Goal: Information Seeking & Learning: Learn about a topic

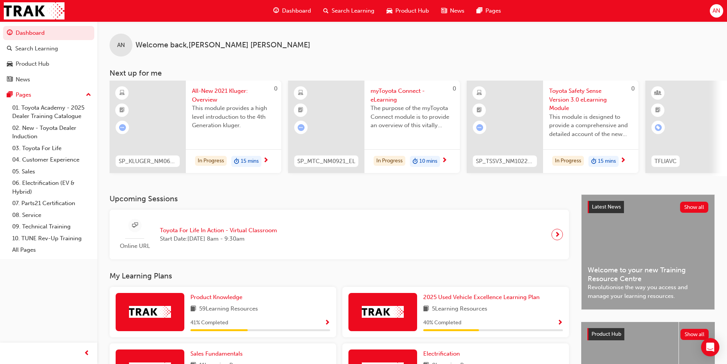
click at [411, 48] on div "AN Welcome back , [PERSON_NAME]" at bounding box center [412, 38] width 630 height 35
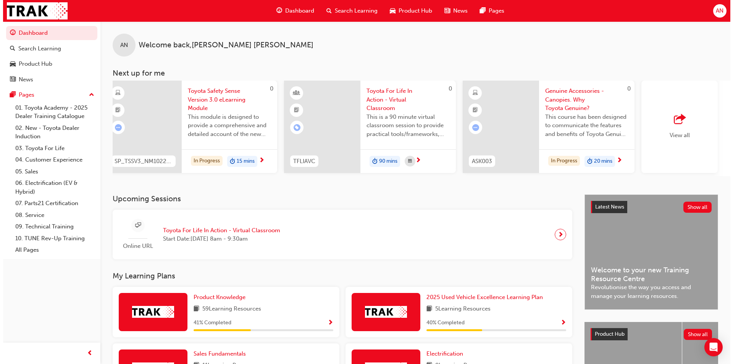
scroll to position [0, 374]
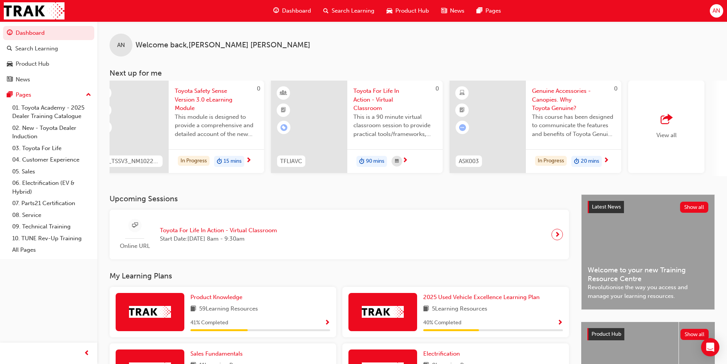
click at [570, 92] on span "Genuine Accessories - Canopies. Why Toyota Genuine?" at bounding box center [573, 100] width 83 height 26
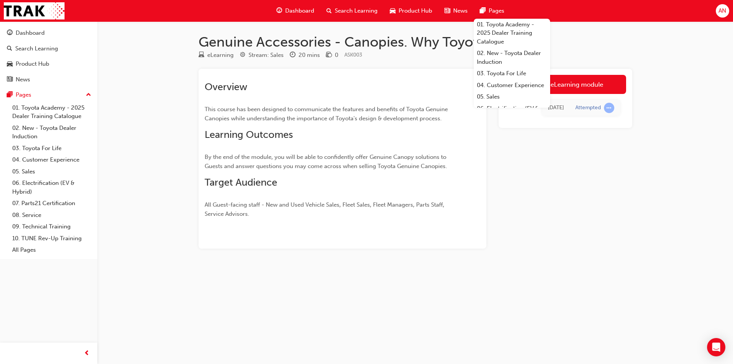
drag, startPoint x: 600, startPoint y: 210, endPoint x: 604, endPoint y: 201, distance: 10.1
click at [600, 210] on div "Launch eLearning module 1 day ago Attempted" at bounding box center [565, 159] width 134 height 180
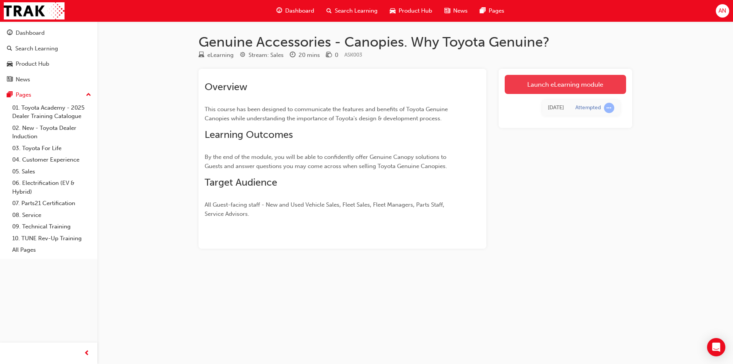
click at [575, 84] on link "Launch eLearning module" at bounding box center [564, 84] width 121 height 19
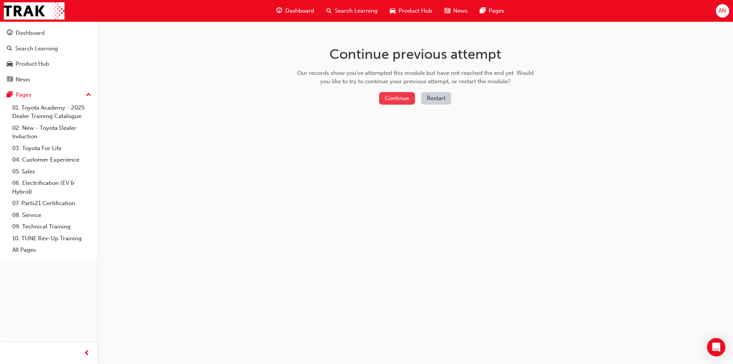
click at [399, 100] on button "Continue" at bounding box center [397, 98] width 36 height 13
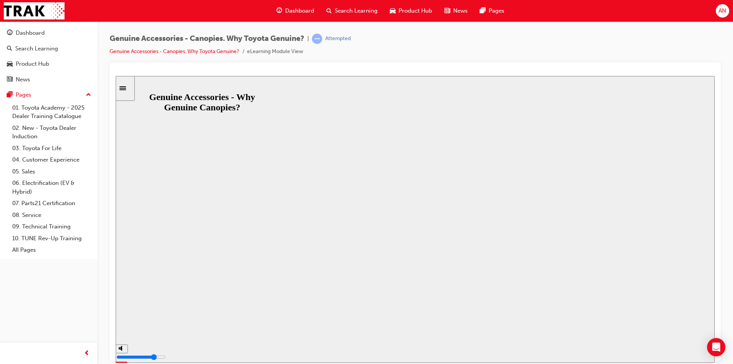
click at [456, 349] on div "Genuine Accessories - Why Genuine Canopies? Resume Restart Genuine Accessories …" at bounding box center [415, 366] width 599 height 34
click at [145, 356] on button "Resume" at bounding box center [130, 360] width 29 height 9
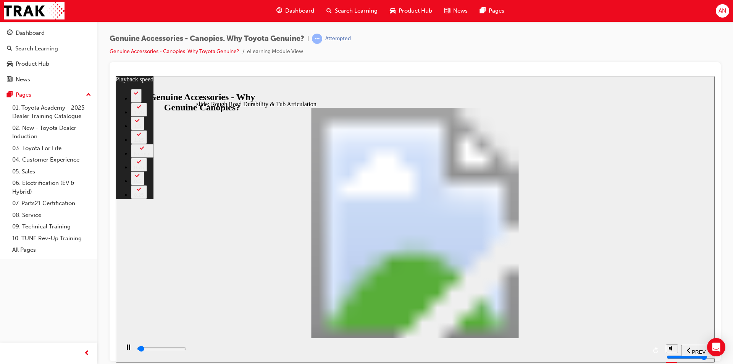
type input "1000"
type input "0"
type input "1100"
type input "0"
type input "1100"
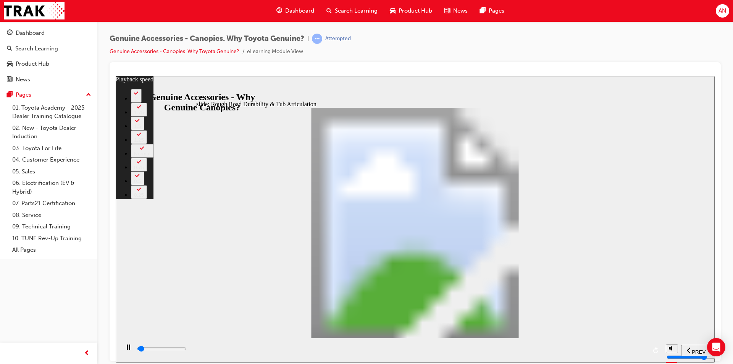
type input "0"
type input "1100"
type input "0"
type input "1200"
type input "0"
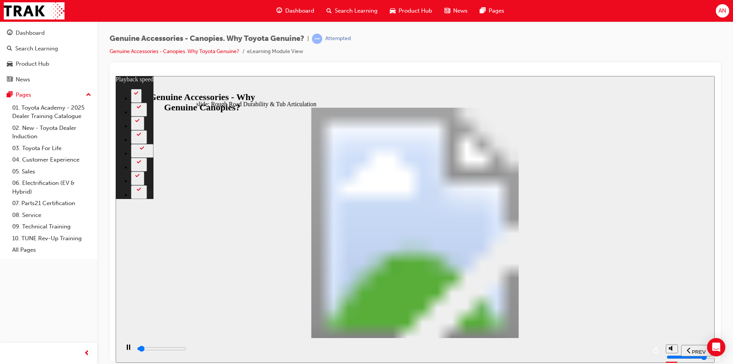
type input "1200"
type input "0"
type input "1200"
type input "0"
type input "1200"
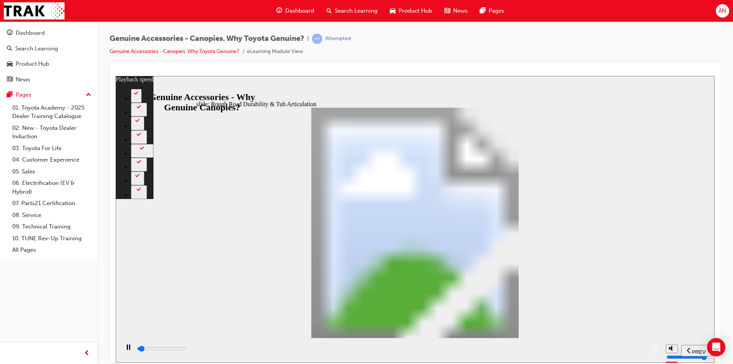
type input "0"
type input "1300"
type input "0"
type input "1300"
type input "0"
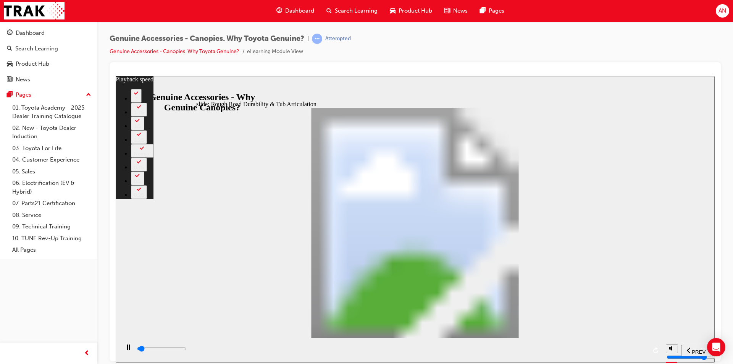
type input "1300"
type input "0"
type input "1300"
type input "0"
type input "1400"
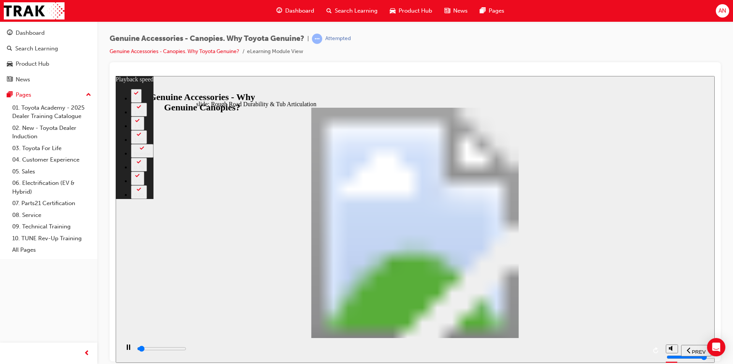
type input "0"
type input "1400"
type input "0"
type input "1400"
type input "0"
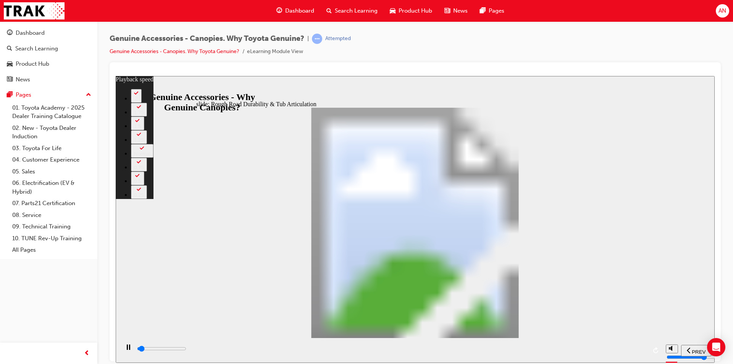
type input "1500"
type input "0"
type input "1500"
type input "0"
type input "1500"
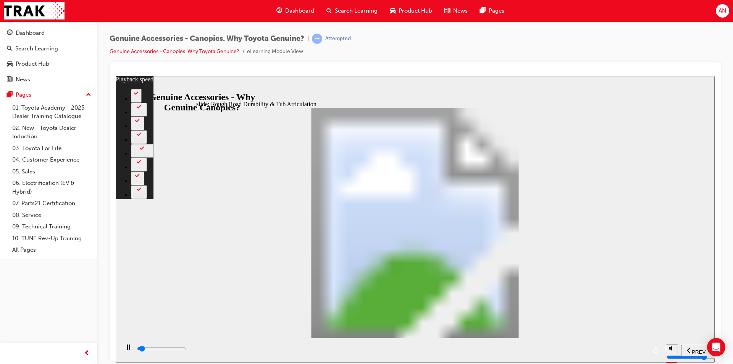
type input "0"
type input "1500"
type input "0"
type input "1600"
type input "0"
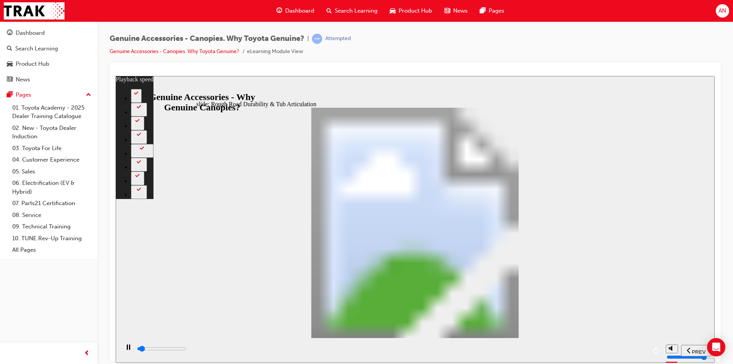
type input "1600"
type input "1"
type input "1600"
type input "1"
type input "1600"
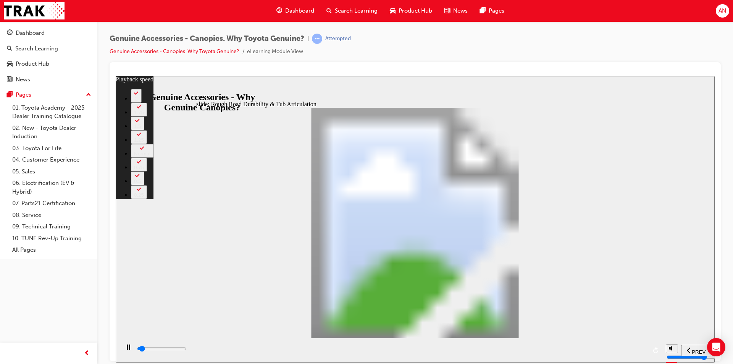
type input "1"
type input "1600"
type input "1"
type input "1600"
type input "1"
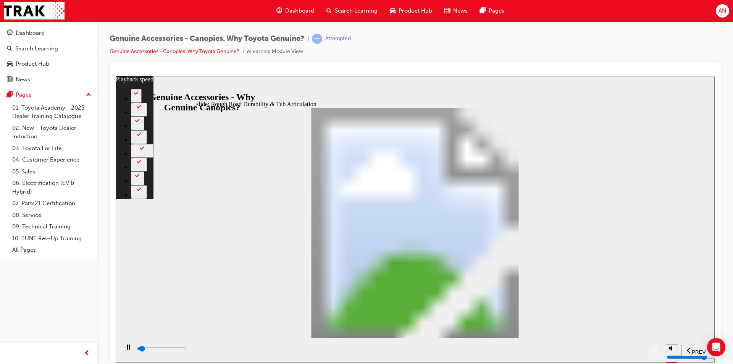
type input "1700"
type input "1"
type input "1700"
type input "1"
type input "1700"
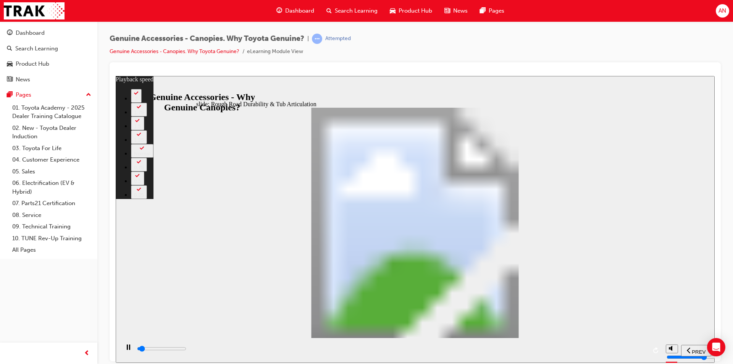
type input "1"
type input "1700"
type input "1"
type input "1700"
type input "1"
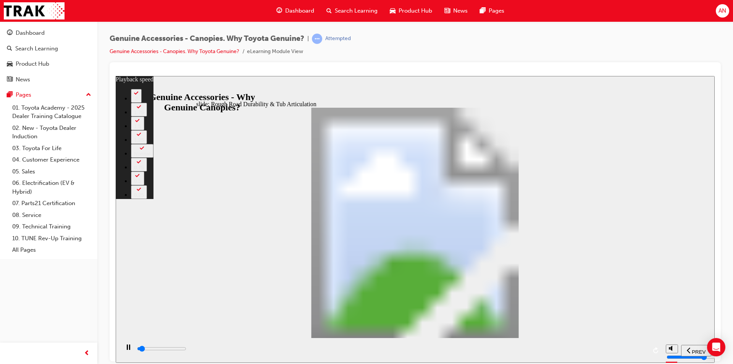
type input "1800"
type input "1"
type input "1800"
type input "1"
type input "1800"
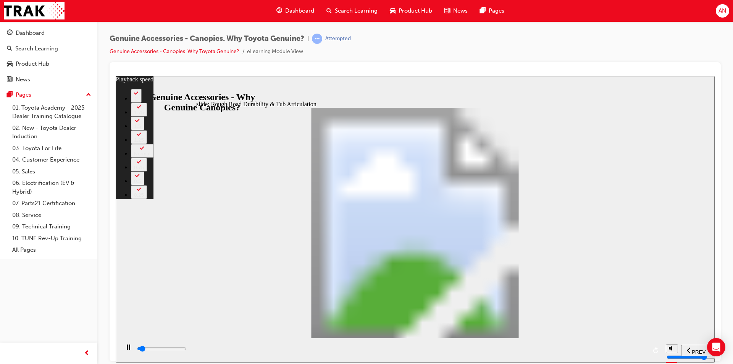
type input "1"
type input "1800"
type input "1"
type input "1800"
type input "1"
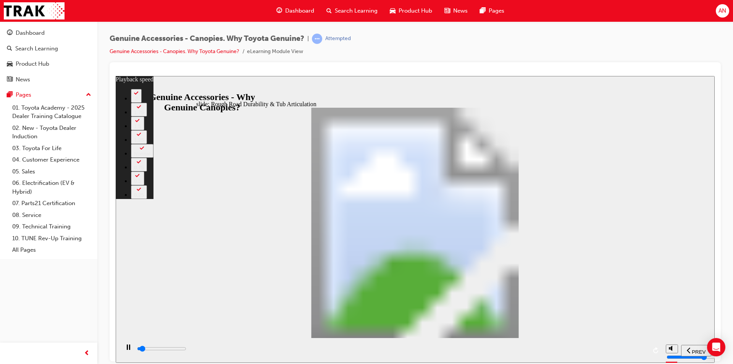
type input "1900"
type input "1"
type input "1900"
type input "1"
type input "1900"
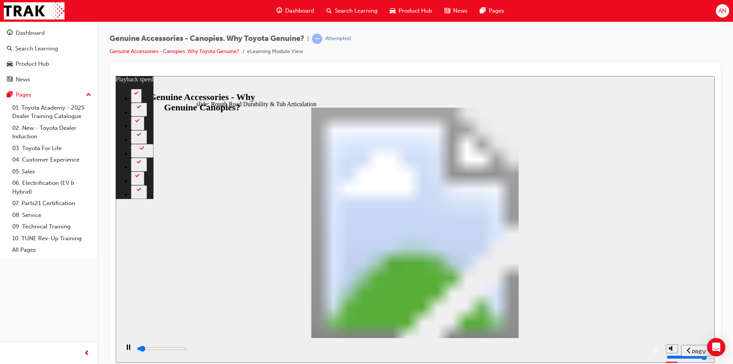
type input "1"
type input "1900"
type input "1"
type input "1900"
type input "1"
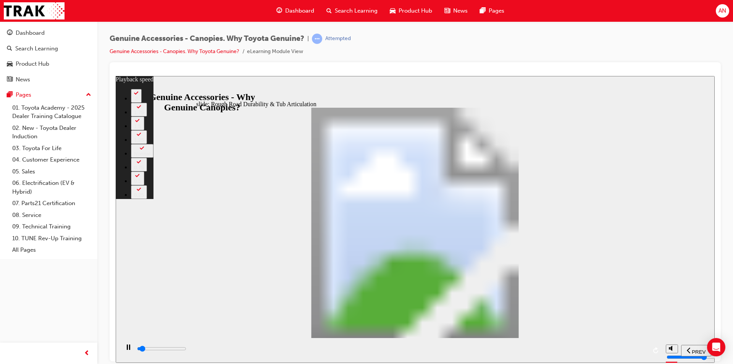
type input "1900"
type input "1"
type input "2000"
type input "1"
type input "2000"
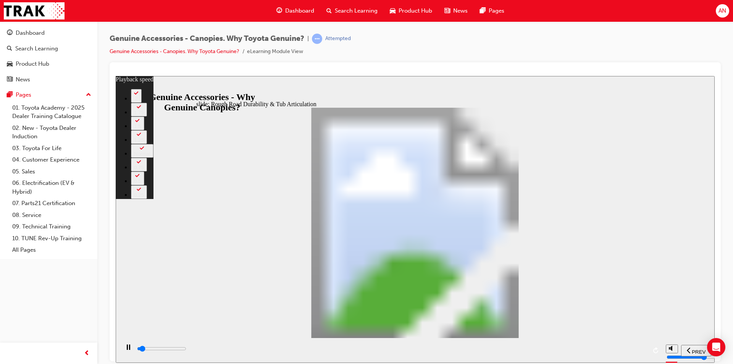
type input "1"
type input "2000"
type input "1"
type input "2000"
type input "1"
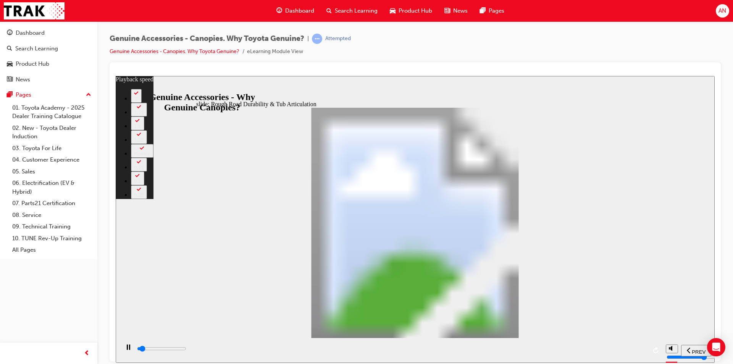
type input "2000"
type input "1"
type input "2100"
type input "1"
type input "2100"
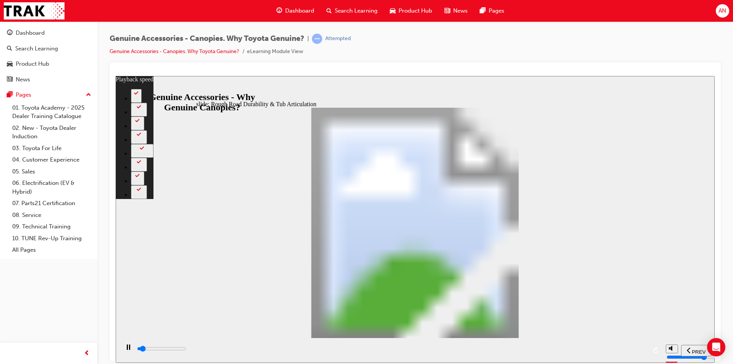
type input "1"
type input "2100"
type input "1"
type input "2100"
type input "1"
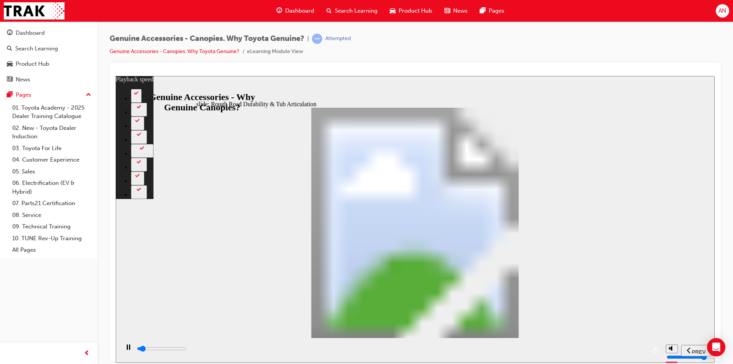
type input "2100"
type input "1"
type input "2100"
type input "1"
type input "2200"
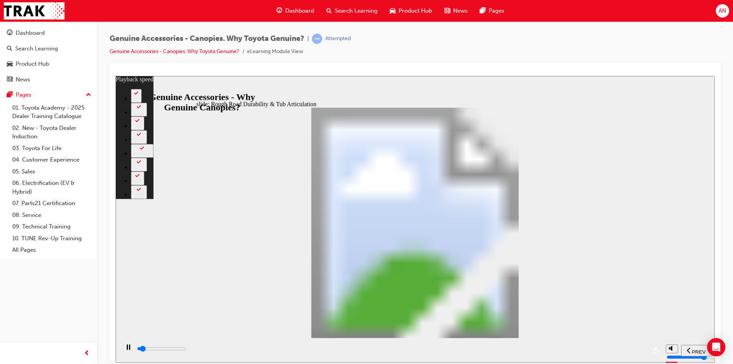
type input "1"
type input "2200"
type input "1"
type input "2200"
type input "1"
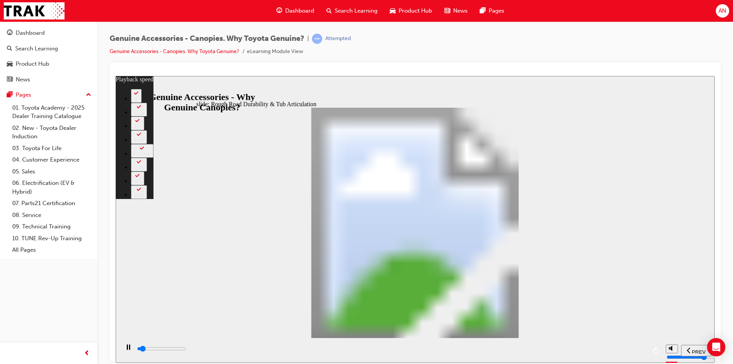
type input "2200"
type input "1"
type input "2200"
type input "1"
type input "2200"
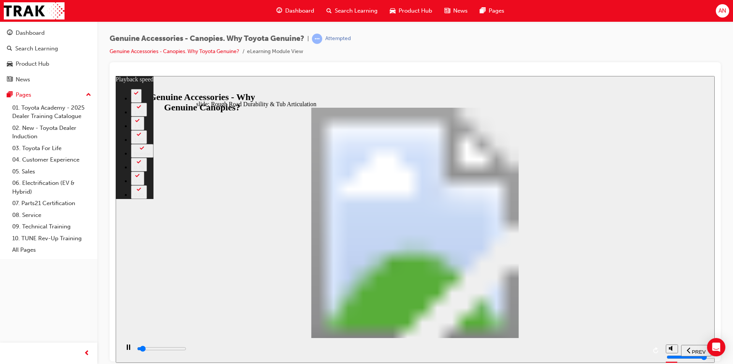
type input "1"
type input "2300"
type input "1"
type input "2400"
type input "1"
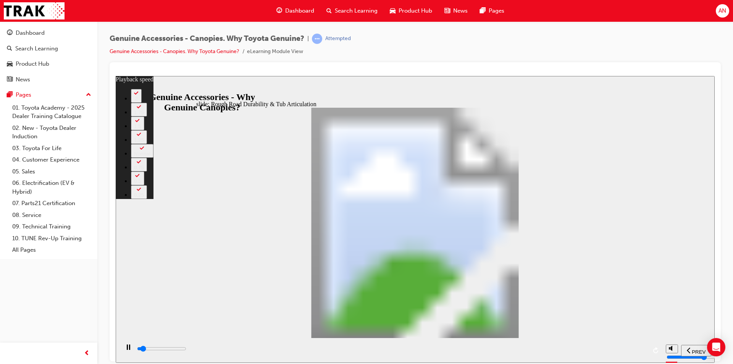
type input "2600"
type input "2"
type input "2900"
type input "2"
type input "3200"
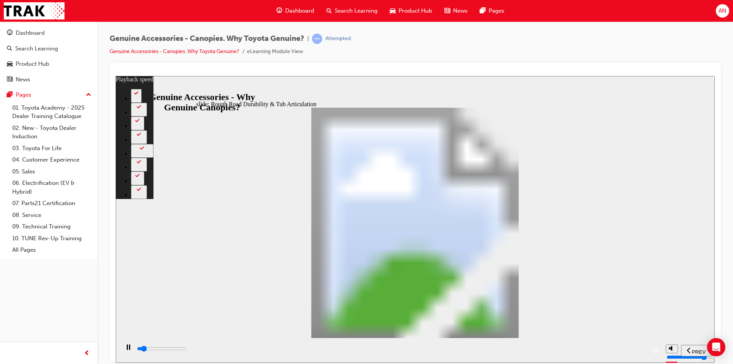
type input "2"
type input "3400"
type input "2"
type input "3700"
type input "3"
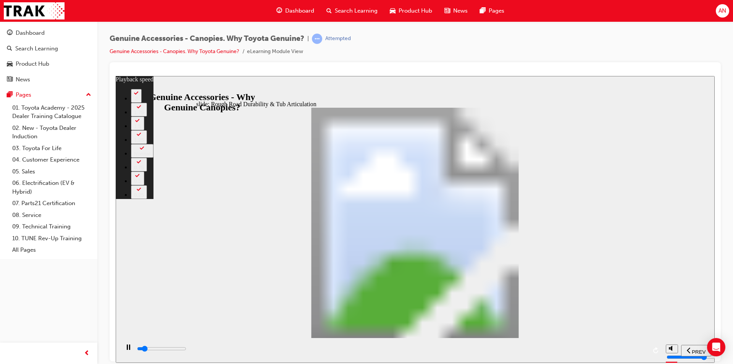
type input "4000"
type input "3"
type input "4000"
type input "3"
type input "4200"
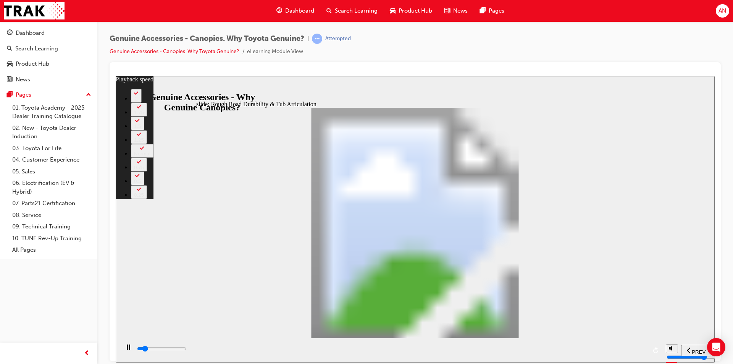
type input "3"
type input "4500"
type input "3"
type input "4800"
type input "4"
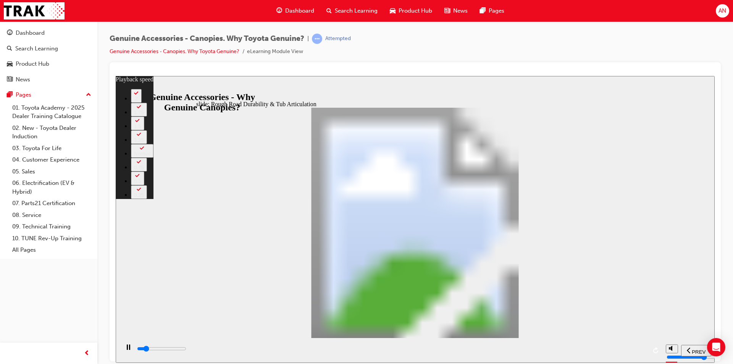
type input "5000"
type input "4"
type input "5300"
type input "4"
type input "5600"
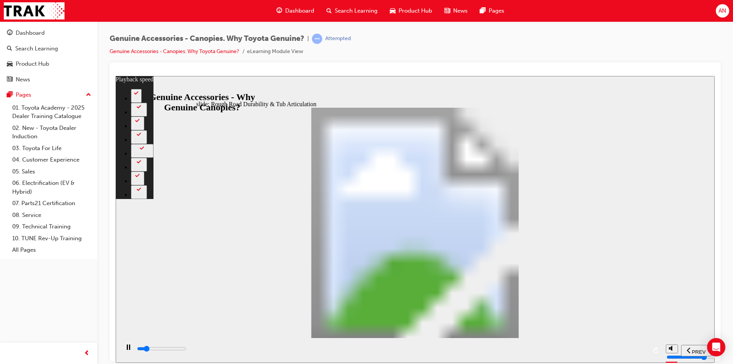
type input "4"
type input "5800"
type input "5"
type input "6100"
type input "5"
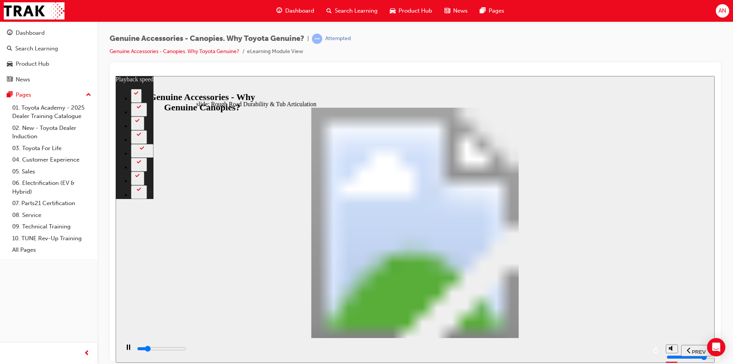
type input "6400"
type input "5"
type input "6600"
type input "6"
type input "6900"
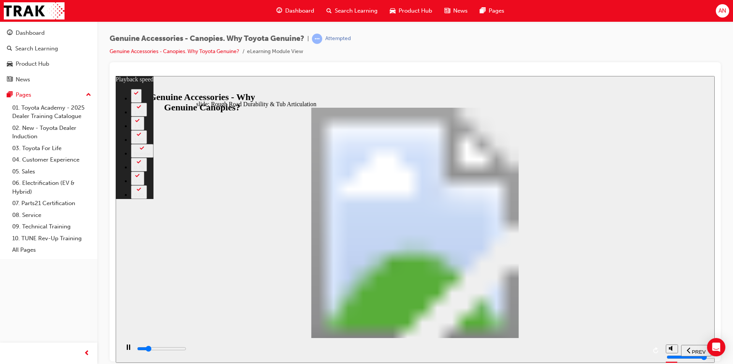
type input "6"
type input "7100"
type input "6"
type input "7400"
type input "6"
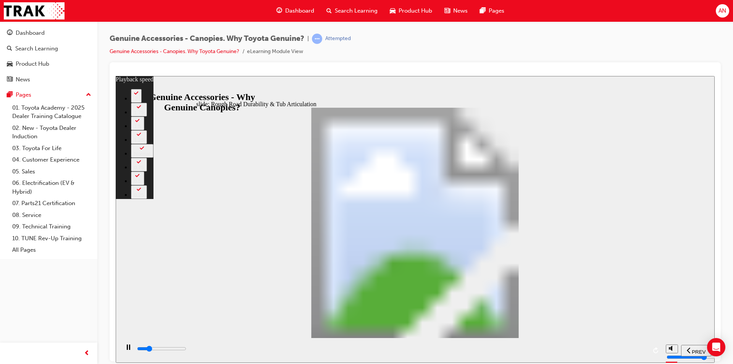
type input "7700"
type input "7"
type input "7900"
type input "7"
type input "8200"
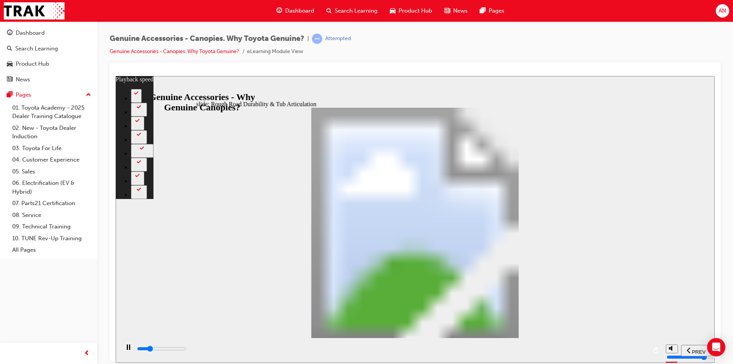
type input "7"
type input "8500"
type input "7"
type input "8700"
type input "8"
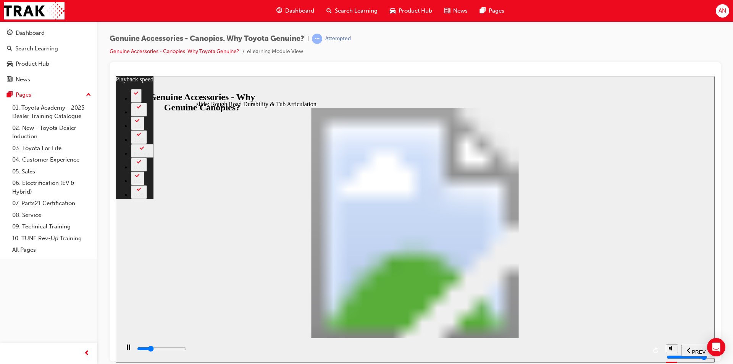
type input "9000"
type input "8"
type input "9300"
type input "8"
type input "9500"
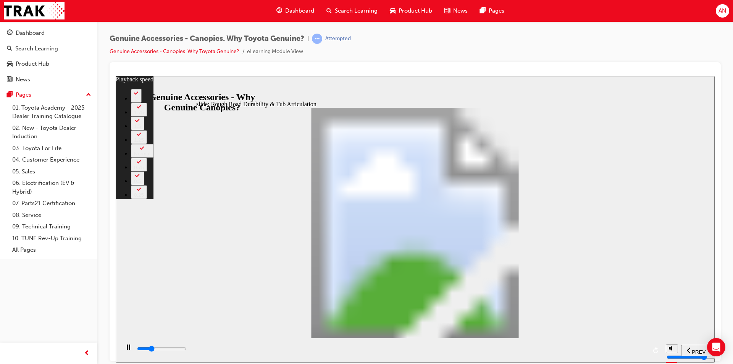
type input "8"
type input "9800"
type input "9"
type input "10100"
type input "9"
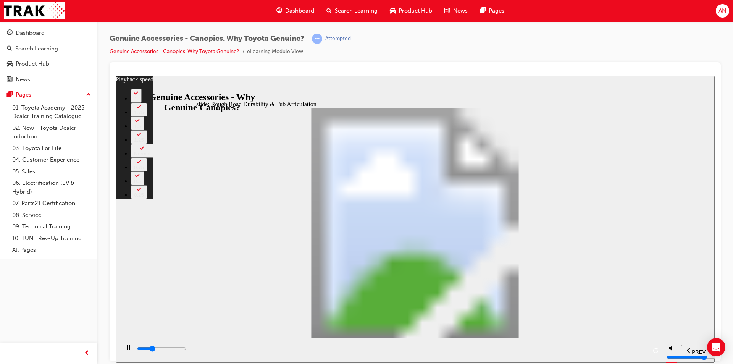
type input "10300"
type input "9"
type input "10600"
type input "10"
type input "10900"
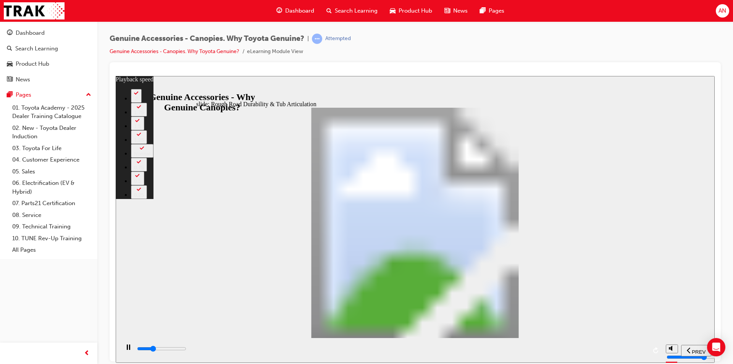
type input "10"
type input "11100"
type input "10"
type input "11400"
type input "10"
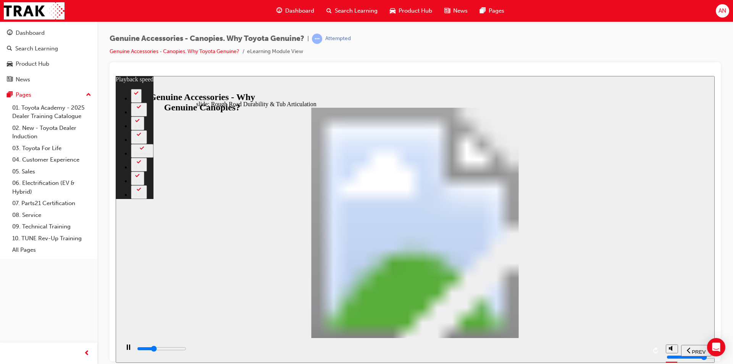
type input "11700"
type input "11"
type input "11900"
type input "11"
type input "12200"
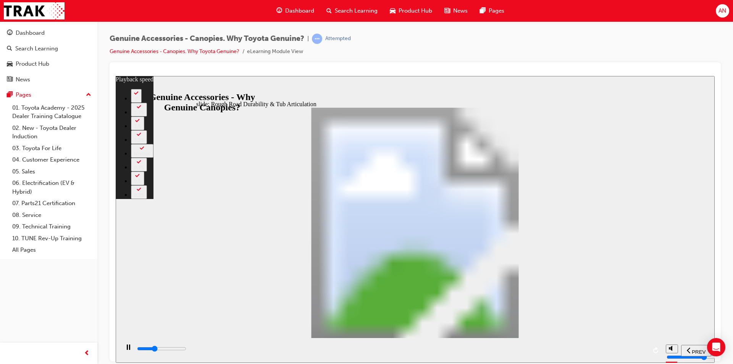
type input "11"
type input "12500"
type input "11"
type input "12700"
type input "12"
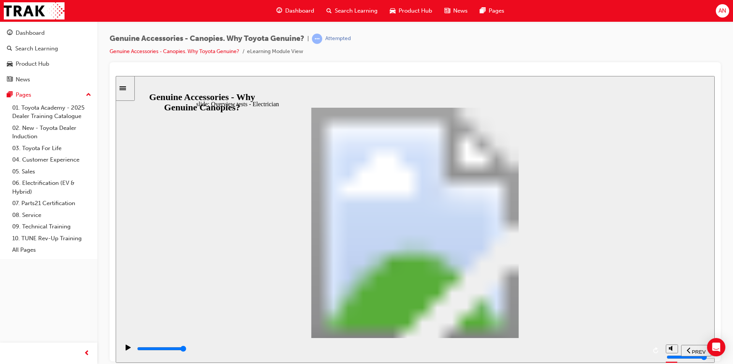
drag, startPoint x: 550, startPoint y: 264, endPoint x: 544, endPoint y: 258, distance: 8.4
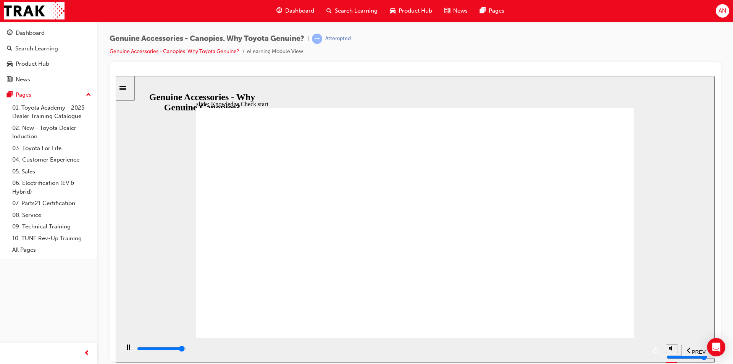
click at [674, 348] on div "SUBMIT" at bounding box center [691, 350] width 34 height 8
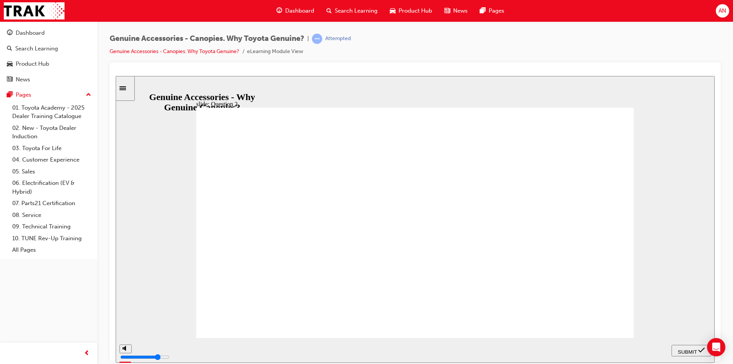
click at [689, 349] on span "SUBMIT" at bounding box center [687, 351] width 19 height 6
click at [691, 348] on span "SUBMIT" at bounding box center [687, 351] width 19 height 6
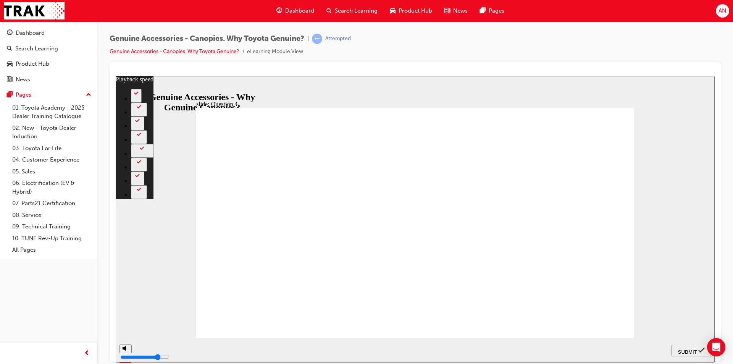
click at [685, 350] on span "SUBMIT" at bounding box center [687, 351] width 19 height 6
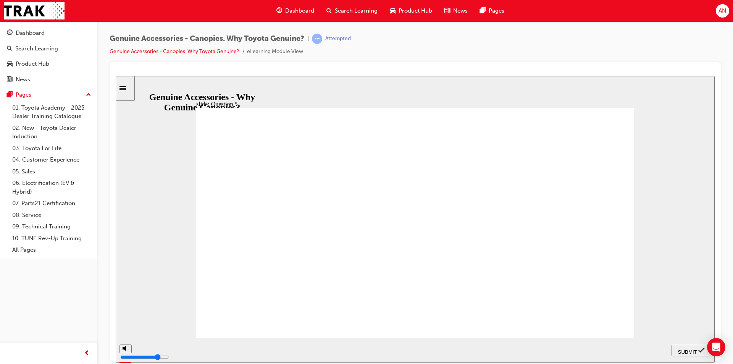
click at [688, 348] on span "SUBMIT" at bounding box center [687, 351] width 19 height 6
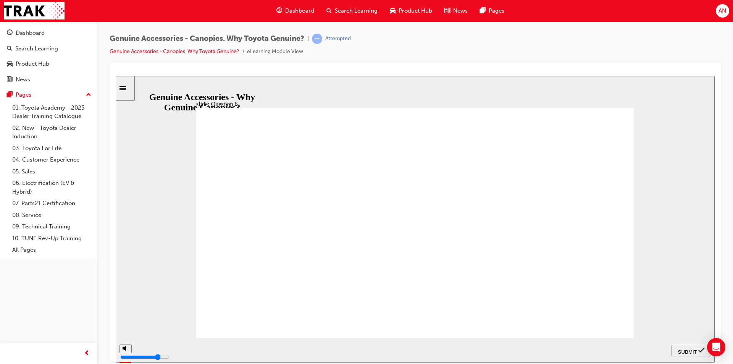
click at [688, 348] on span "SUBMIT" at bounding box center [687, 351] width 19 height 6
click at [691, 350] on div "SUBMIT" at bounding box center [691, 350] width 34 height 8
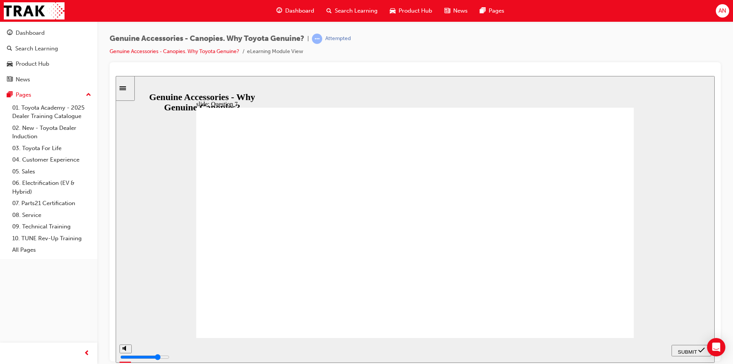
drag, startPoint x: 329, startPoint y: 280, endPoint x: 331, endPoint y: 289, distance: 9.5
click at [682, 349] on span "SUBMIT" at bounding box center [687, 351] width 19 height 6
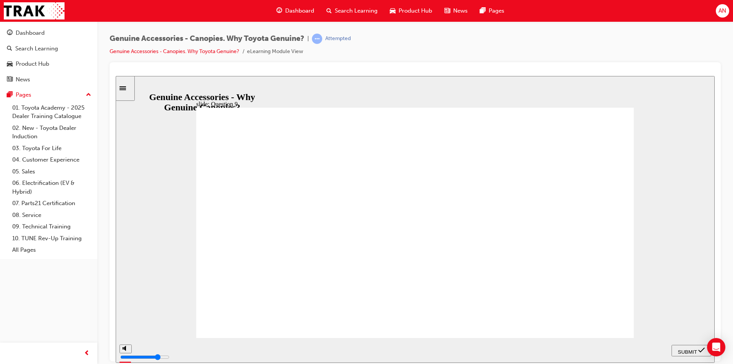
click at [688, 346] on div "SUBMIT" at bounding box center [691, 350] width 34 height 8
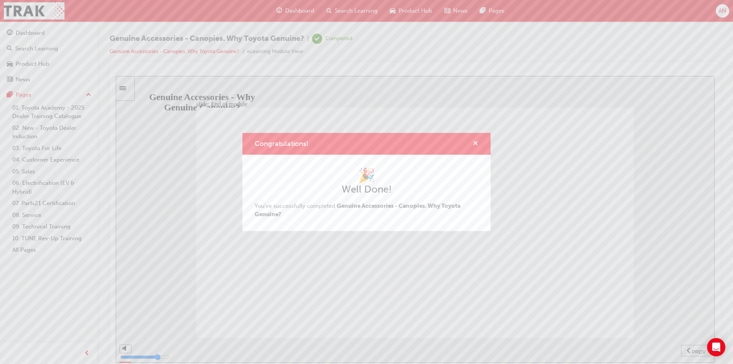
click at [473, 145] on span "cross-icon" at bounding box center [475, 143] width 6 height 7
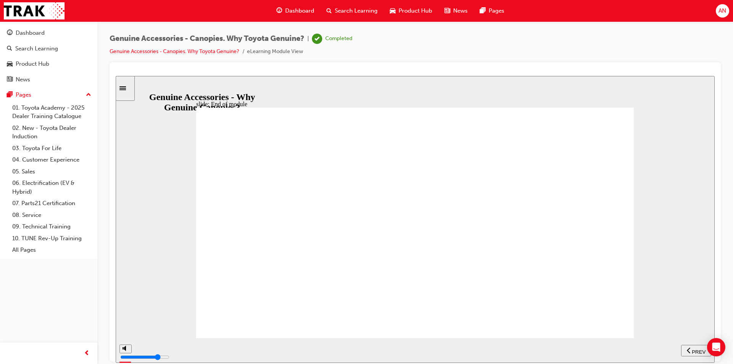
click at [304, 6] on span "Dashboard" at bounding box center [299, 10] width 29 height 9
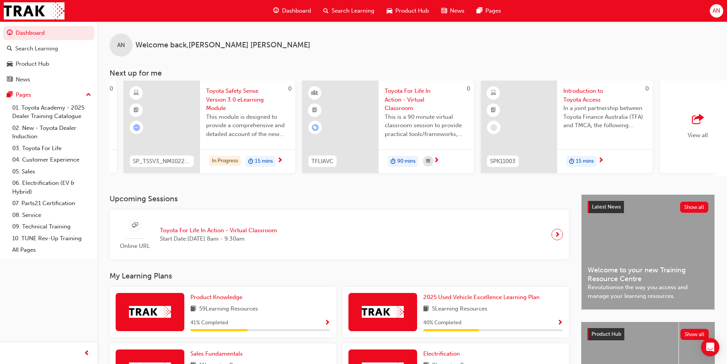
scroll to position [0, 348]
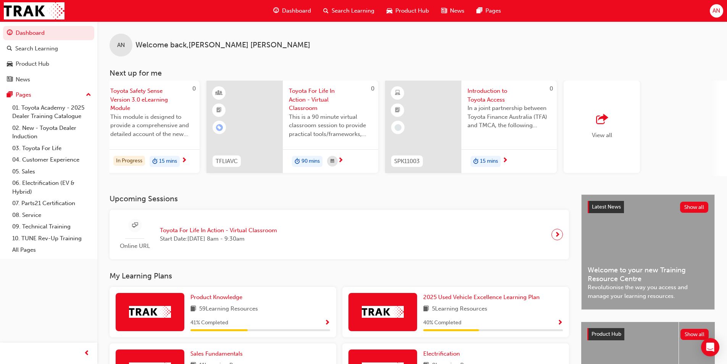
click at [702, 185] on div "AN Welcome back , Amanda Neilson Next up for me 0 SP_KLUGER_NM0621_EL01 All-New…" at bounding box center [412, 107] width 630 height 173
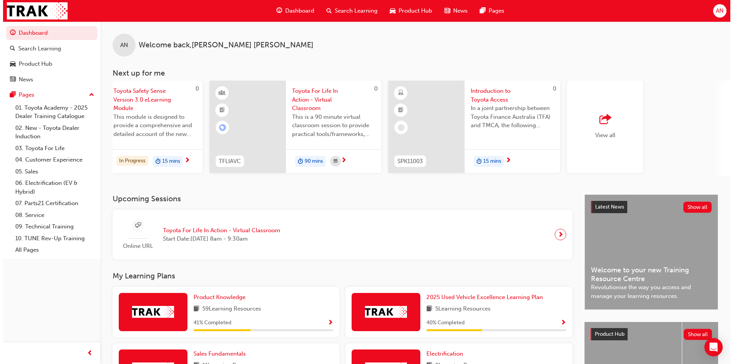
scroll to position [0, 440]
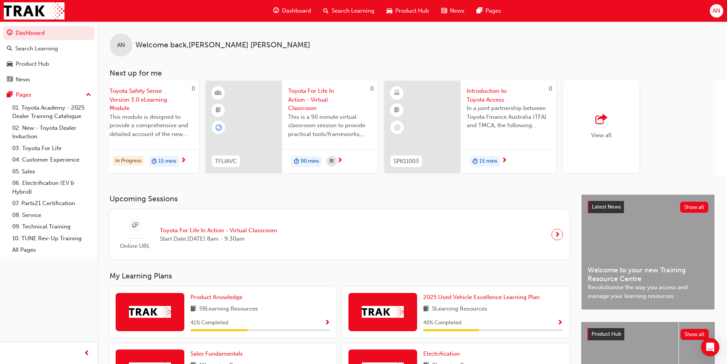
click at [491, 98] on span "Introduction to Toyota Access" at bounding box center [508, 95] width 83 height 17
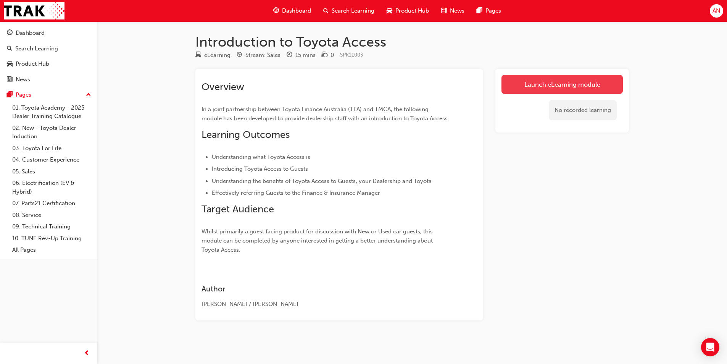
click at [594, 83] on link "Launch eLearning module" at bounding box center [561, 84] width 121 height 19
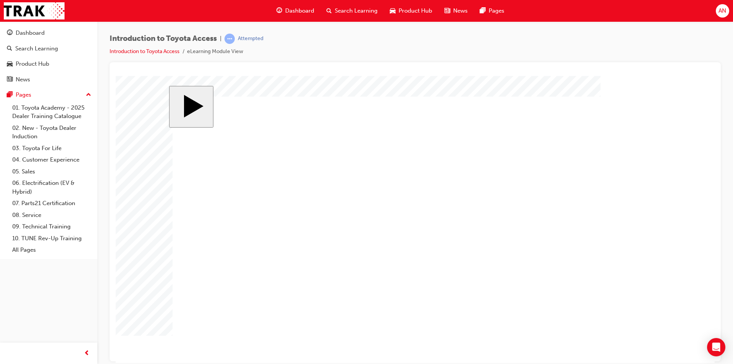
drag, startPoint x: 289, startPoint y: 219, endPoint x: 374, endPoint y: 280, distance: 104.1
drag, startPoint x: 294, startPoint y: 175, endPoint x: 369, endPoint y: 225, distance: 90.4
drag, startPoint x: 300, startPoint y: 259, endPoint x: 385, endPoint y: 154, distance: 135.9
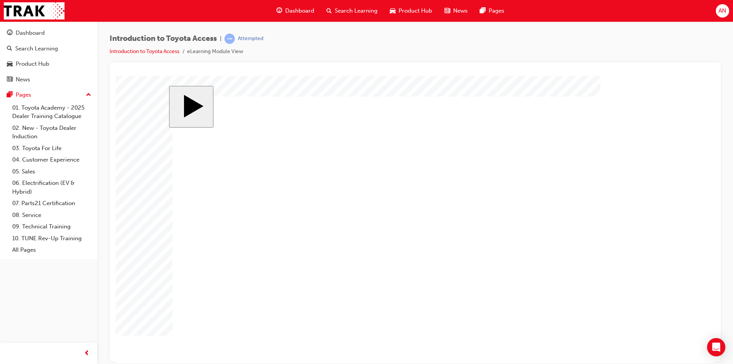
radio input "true"
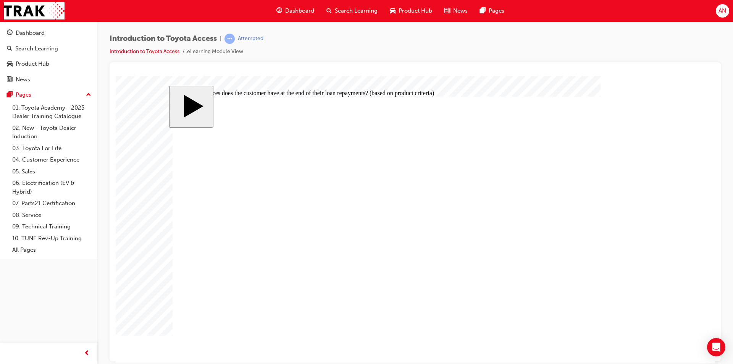
radio input "true"
click at [308, 8] on span "Dashboard" at bounding box center [299, 10] width 29 height 9
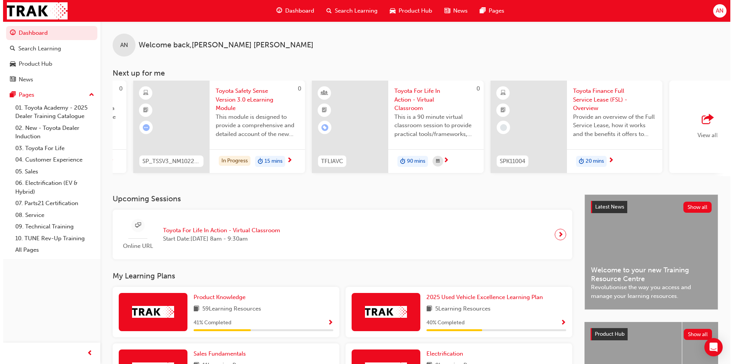
scroll to position [0, 453]
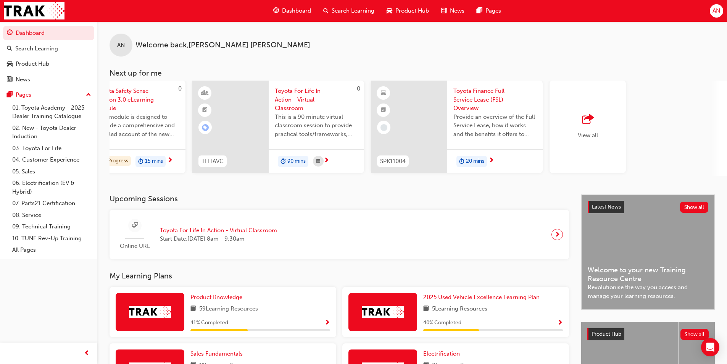
click at [477, 98] on span "Toyota Finance Full Service Lease (FSL) - Overview" at bounding box center [494, 100] width 83 height 26
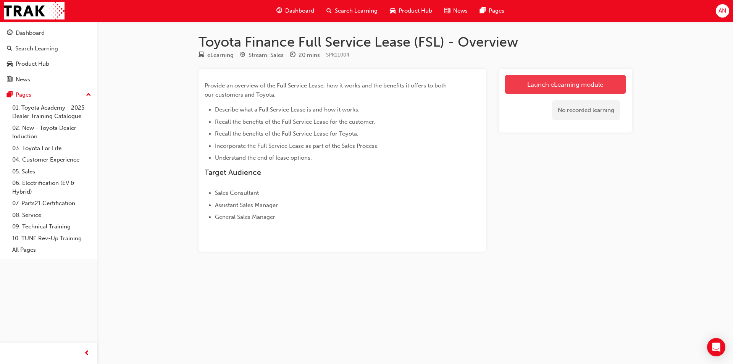
click at [572, 79] on link "Launch eLearning module" at bounding box center [564, 84] width 121 height 19
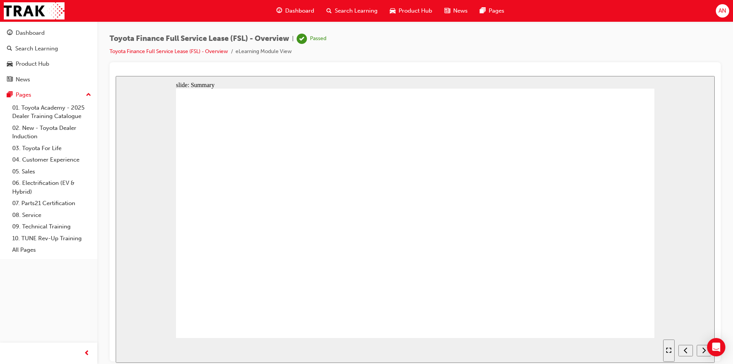
click at [704, 348] on icon "next" at bounding box center [703, 349] width 3 height 6
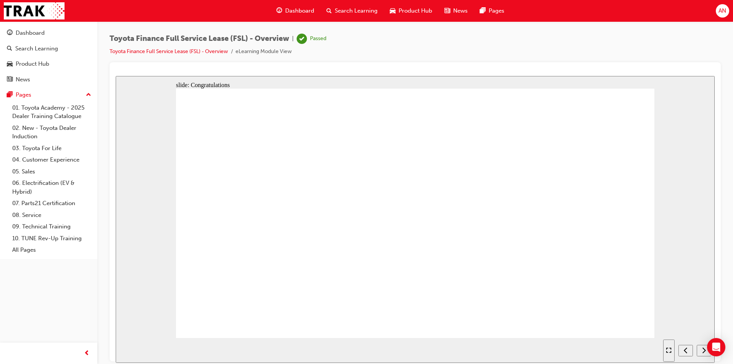
click at [295, 8] on span "Dashboard" at bounding box center [299, 10] width 29 height 9
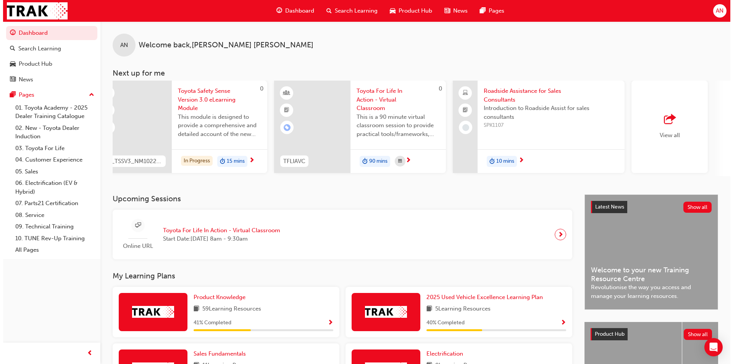
scroll to position [0, 401]
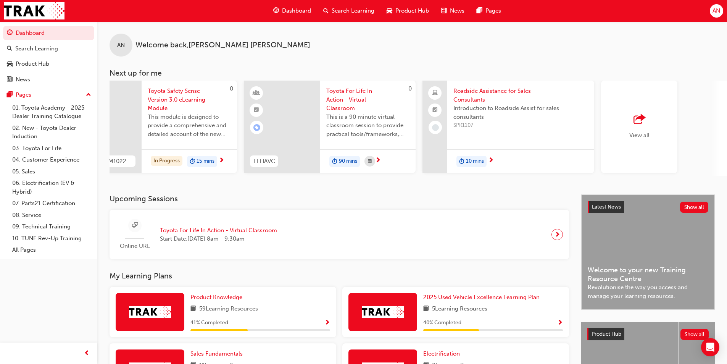
click at [498, 92] on span "Roadside Assistance for Sales Consultants" at bounding box center [520, 95] width 135 height 17
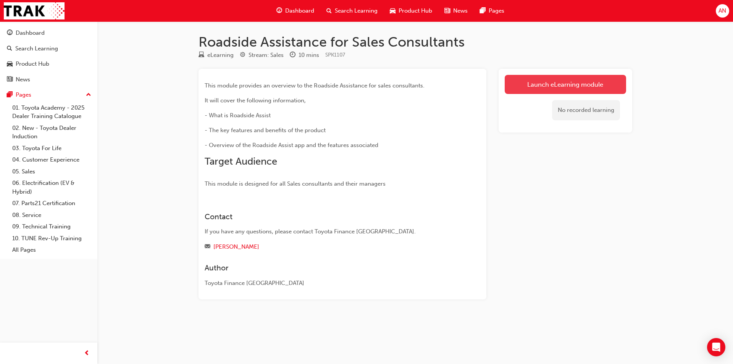
click at [585, 82] on link "Launch eLearning module" at bounding box center [564, 84] width 121 height 19
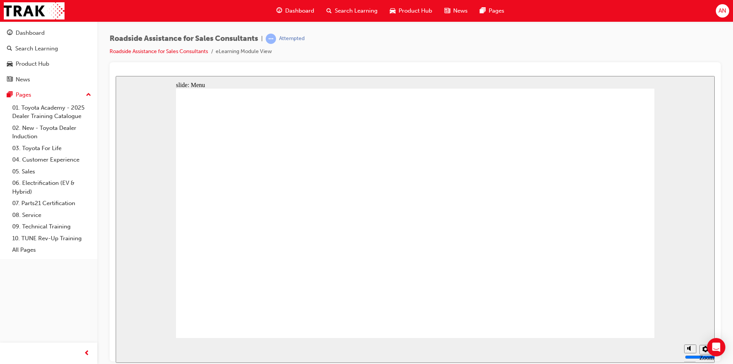
drag, startPoint x: 411, startPoint y: 271, endPoint x: 599, endPoint y: 108, distance: 248.3
drag, startPoint x: 459, startPoint y: 334, endPoint x: 649, endPoint y: 119, distance: 286.3
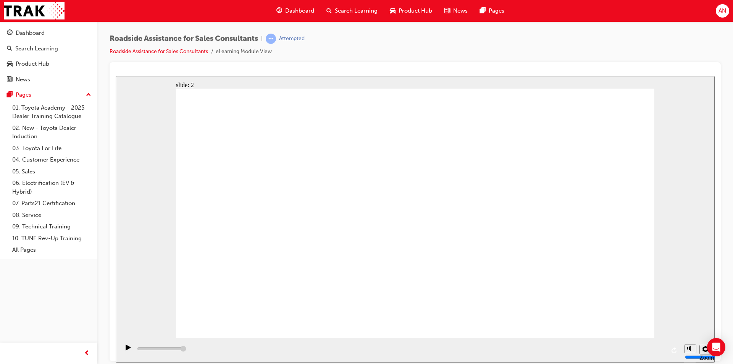
drag, startPoint x: 447, startPoint y: 325, endPoint x: 451, endPoint y: 326, distance: 3.9
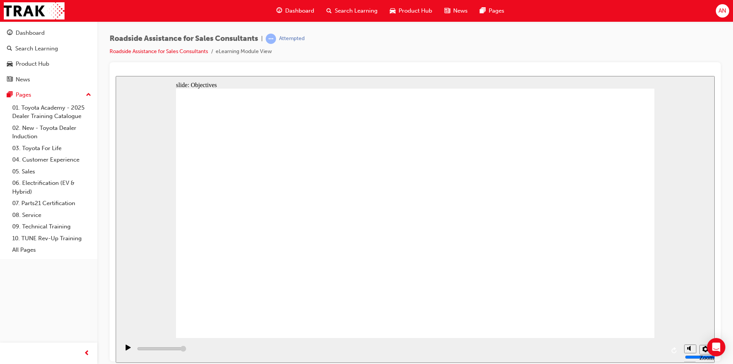
type input "23000"
checkbox input "true"
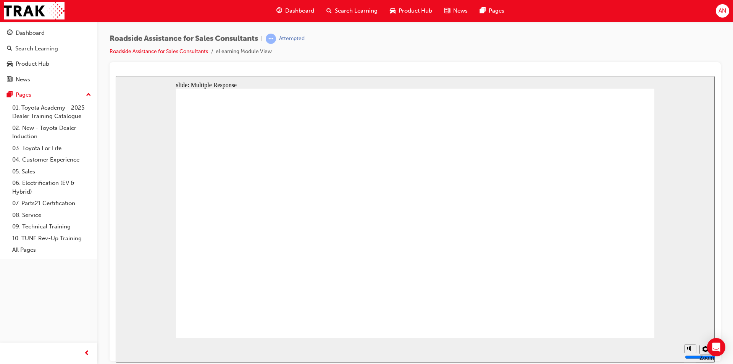
checkbox input "true"
type input "23000"
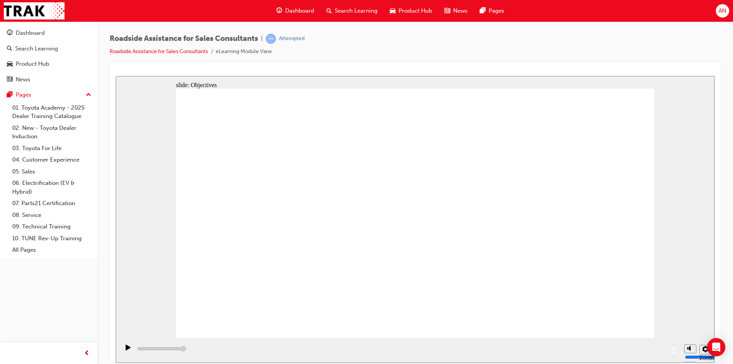
checkbox input "true"
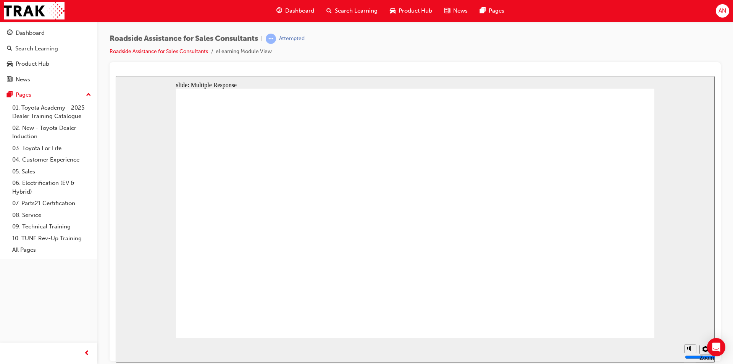
checkbox input "true"
drag, startPoint x: 574, startPoint y: 292, endPoint x: 589, endPoint y: 272, distance: 25.6
click at [290, 9] on span "Dashboard" at bounding box center [299, 10] width 29 height 9
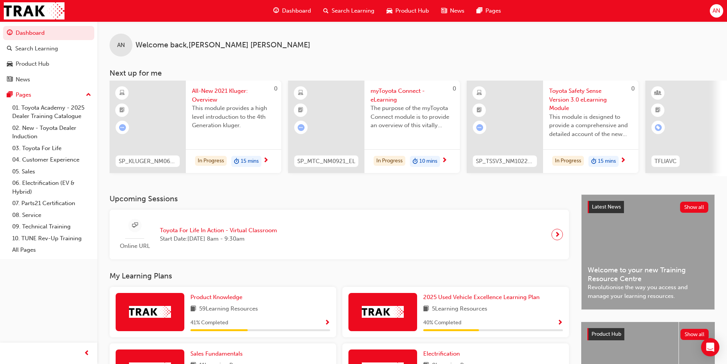
click at [593, 90] on span "Toyota Safety Sense Version 3.0 eLearning Module" at bounding box center [590, 100] width 83 height 26
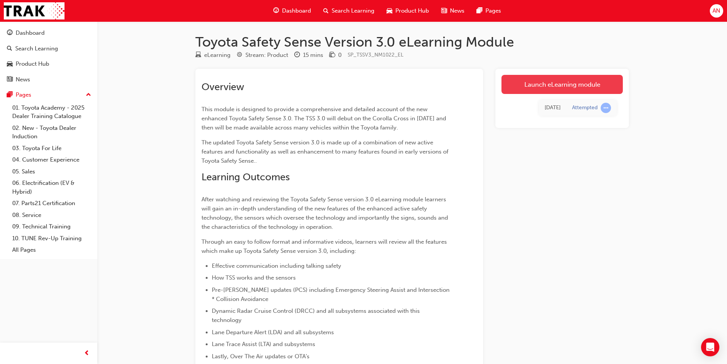
click at [589, 87] on link "Launch eLearning module" at bounding box center [561, 84] width 121 height 19
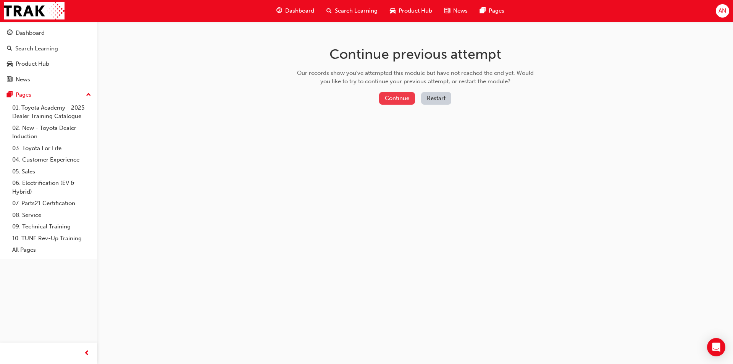
click at [389, 100] on button "Continue" at bounding box center [397, 98] width 36 height 13
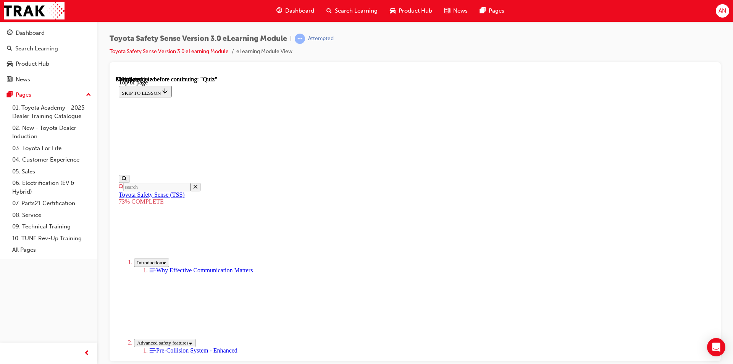
scroll to position [61, 0]
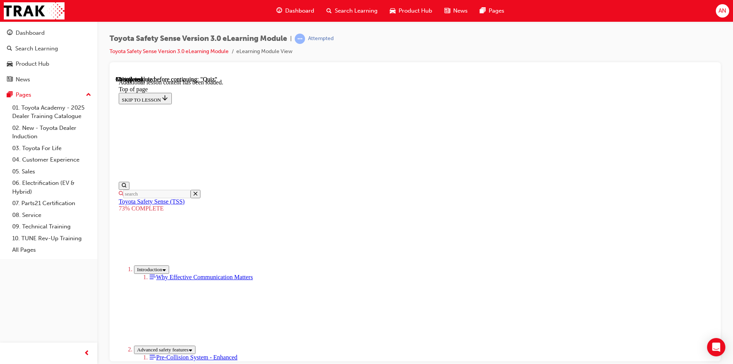
scroll to position [290, 0]
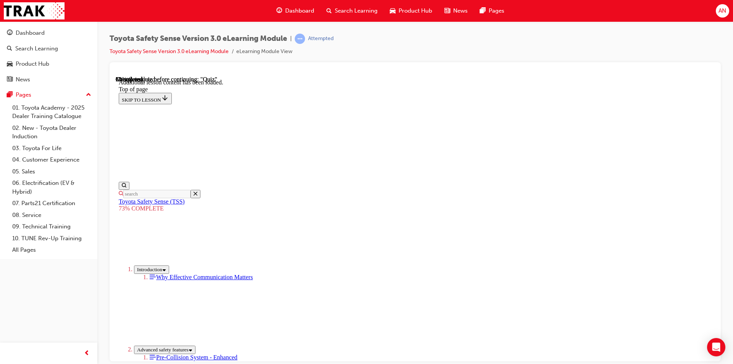
click button "START"
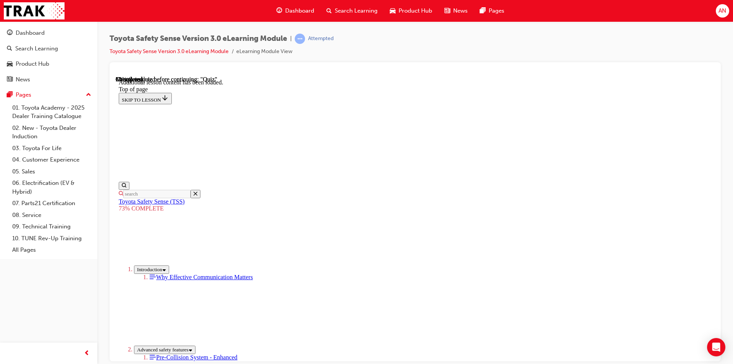
scroll to position [613, 0]
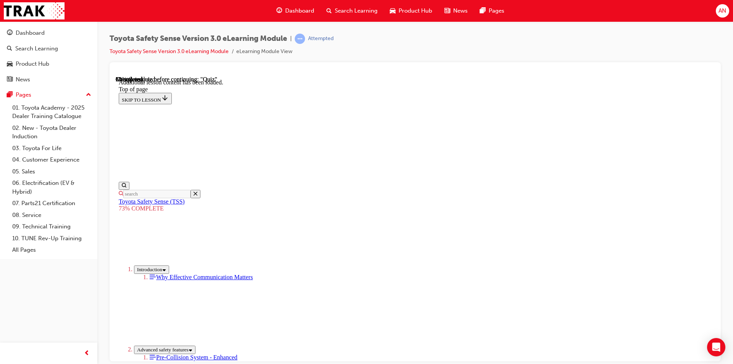
drag, startPoint x: 275, startPoint y: 206, endPoint x: 282, endPoint y: 209, distance: 7.6
